Goal: Information Seeking & Learning: Learn about a topic

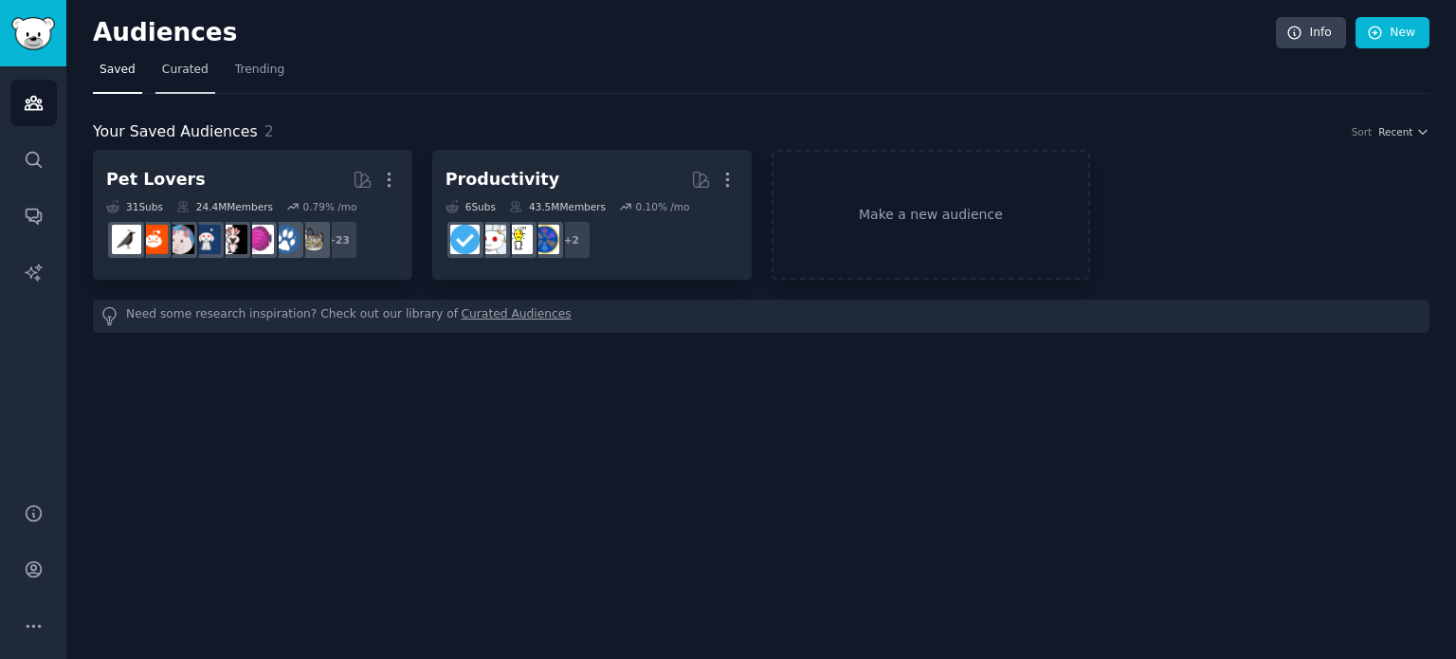
click at [174, 67] on span "Curated" at bounding box center [185, 70] width 46 height 17
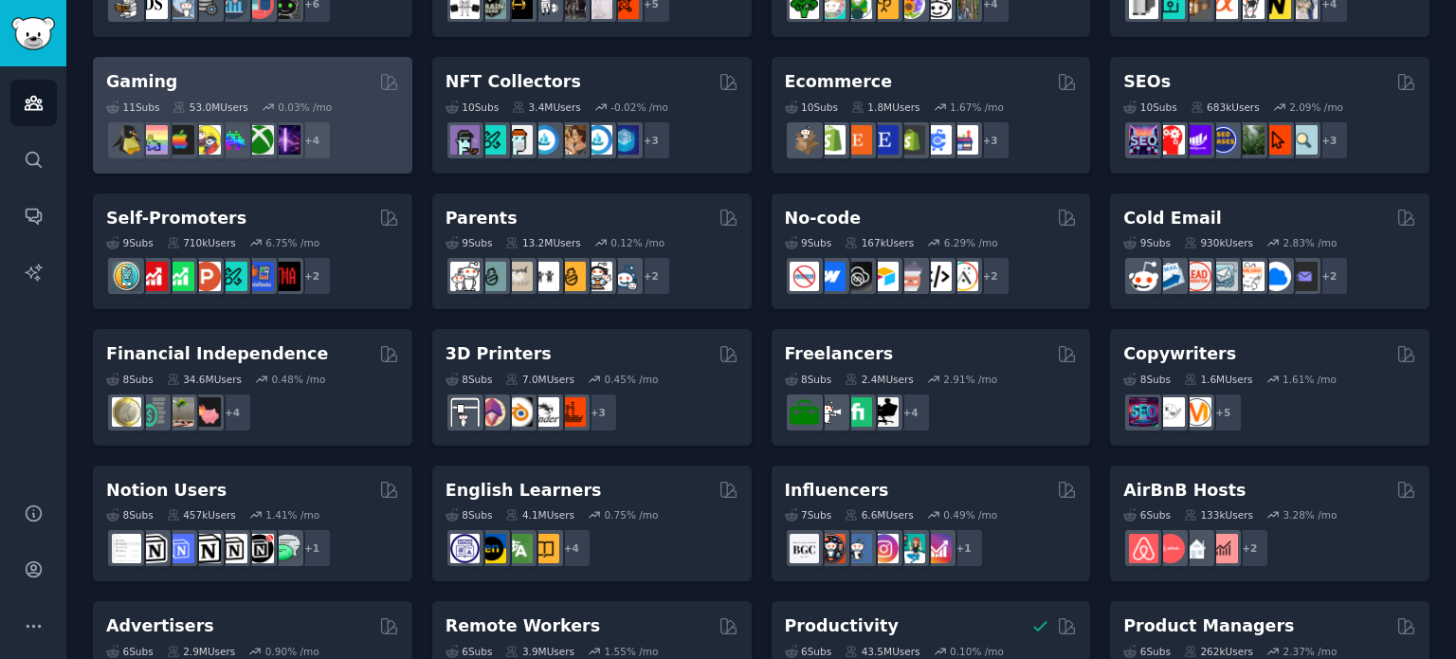
scroll to position [637, 0]
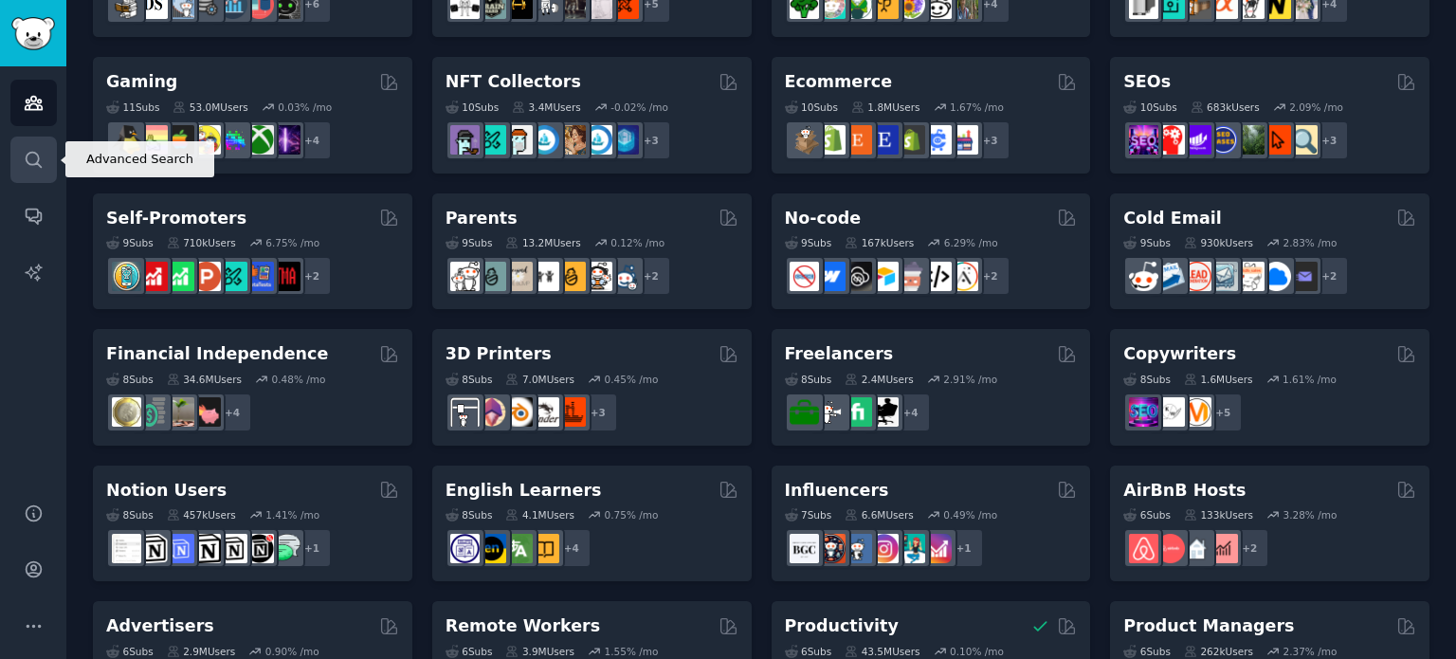
click at [30, 155] on icon "Sidebar" at bounding box center [34, 160] width 20 height 20
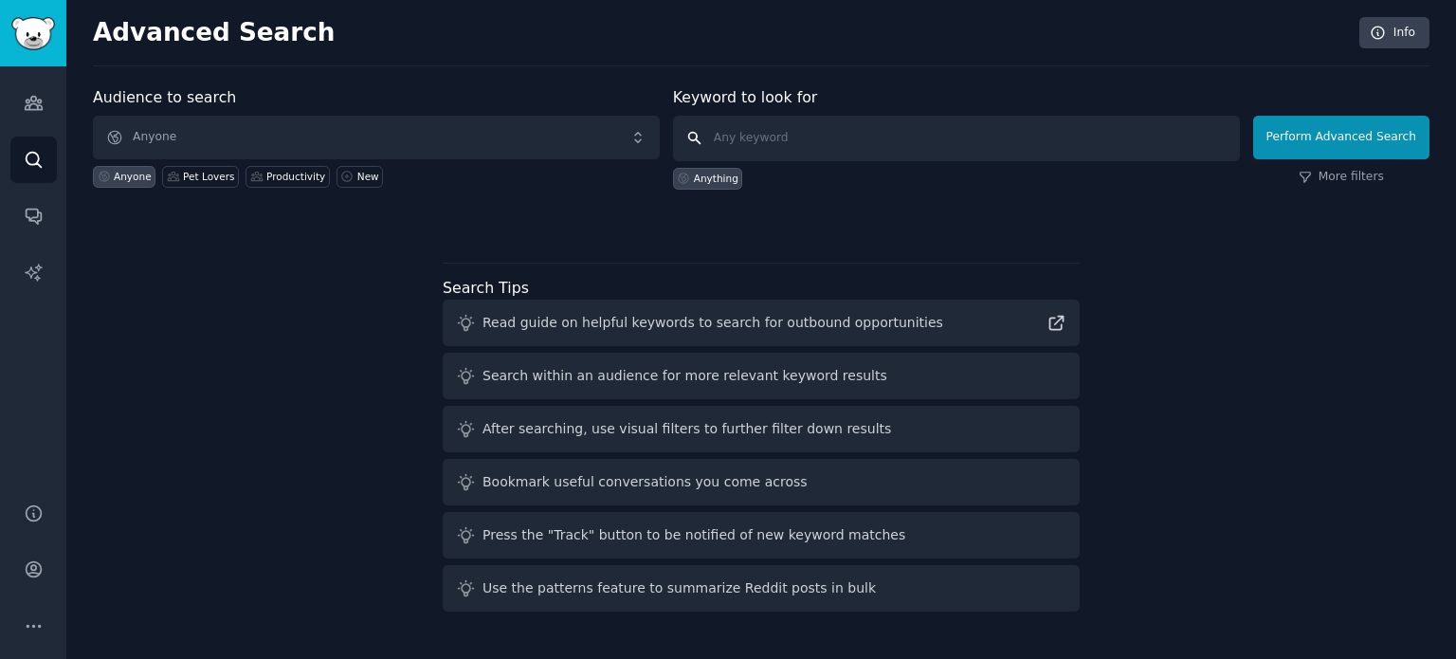
click at [767, 147] on input "text" at bounding box center [956, 138] width 567 height 45
type input "basketball"
click button "Perform Advanced Search" at bounding box center [1341, 138] width 176 height 44
